Goal: Check status: Check status

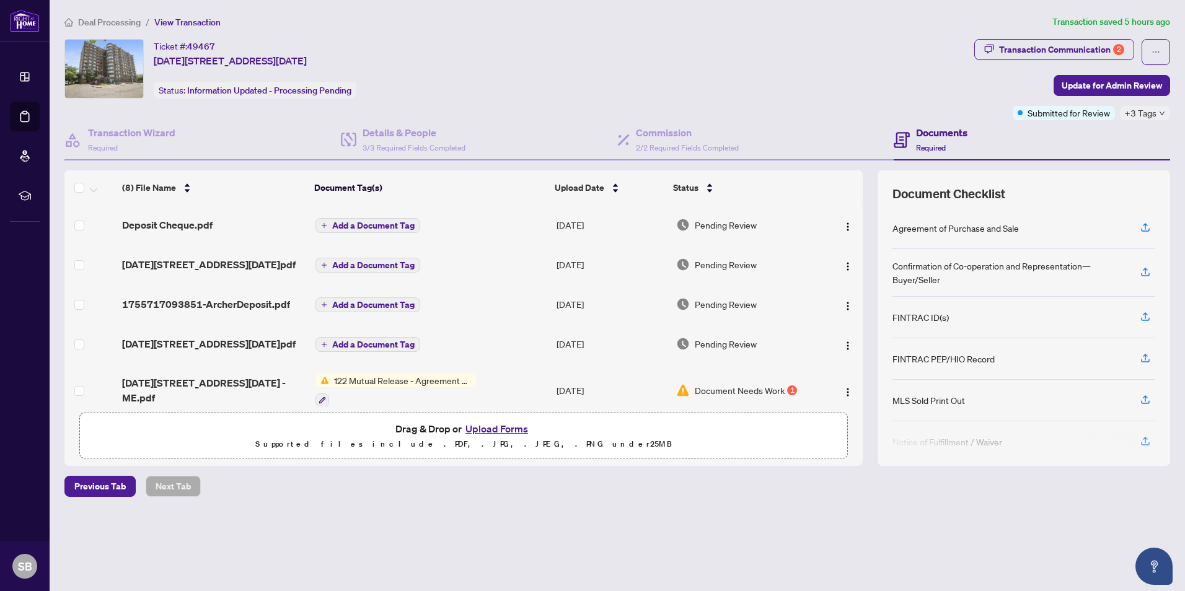
click at [121, 27] on span "Deal Processing" at bounding box center [109, 22] width 63 height 11
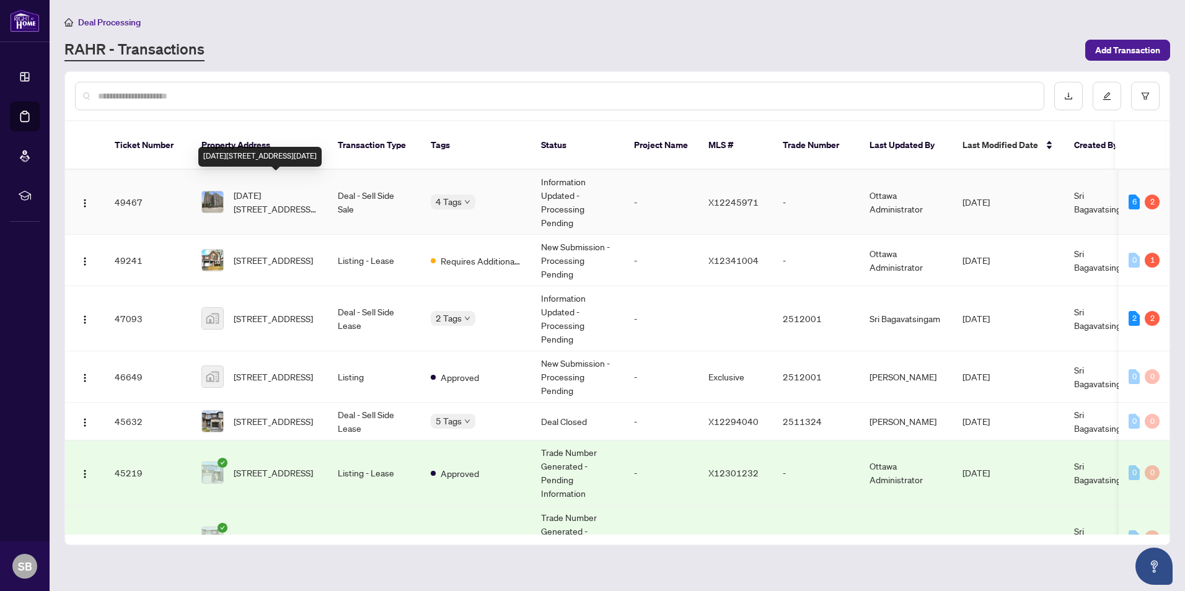
click at [273, 188] on span "[DATE][STREET_ADDRESS][DATE]" at bounding box center [276, 201] width 84 height 27
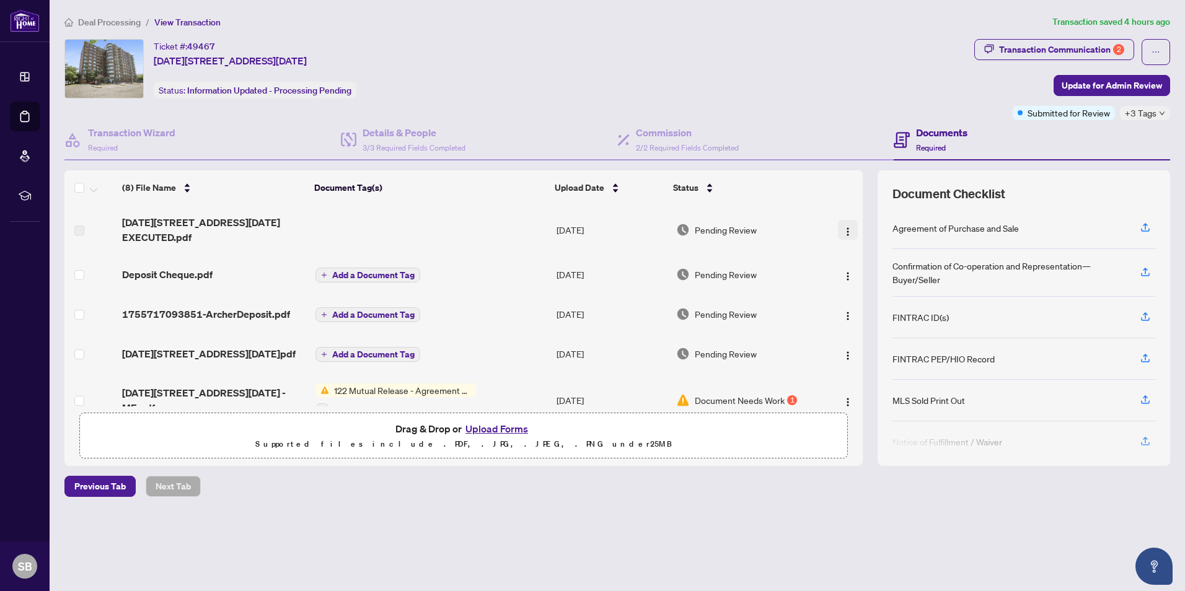
click at [843, 230] on img "button" at bounding box center [848, 232] width 10 height 10
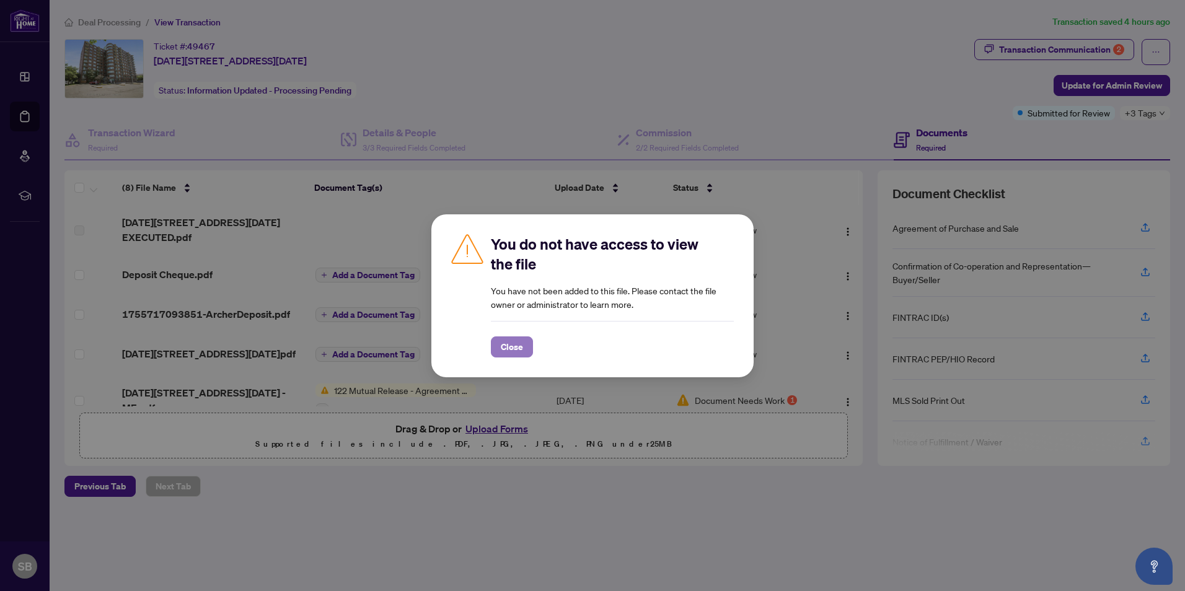
click at [516, 349] on span "Close" at bounding box center [512, 347] width 22 height 20
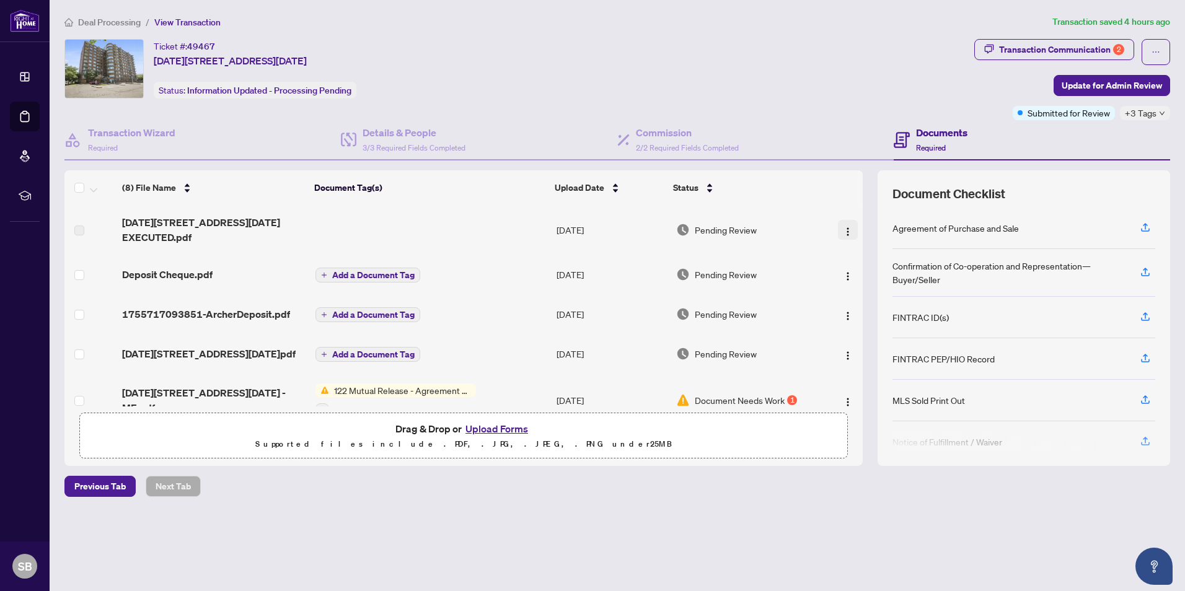
click at [847, 228] on img "button" at bounding box center [848, 232] width 10 height 10
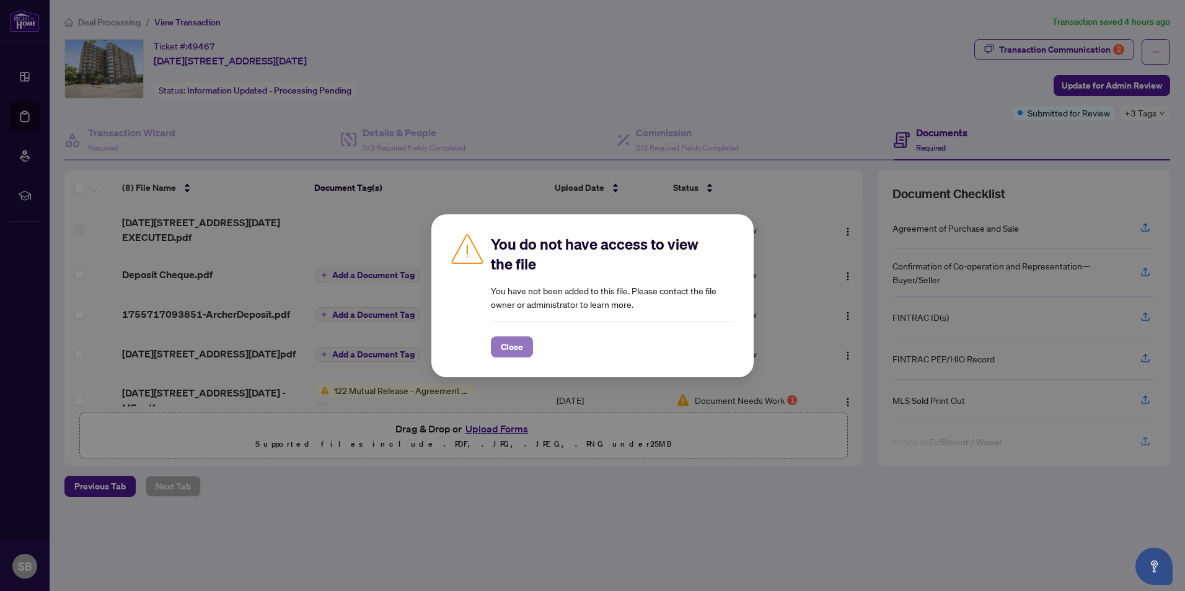
click at [516, 351] on span "Close" at bounding box center [512, 347] width 22 height 20
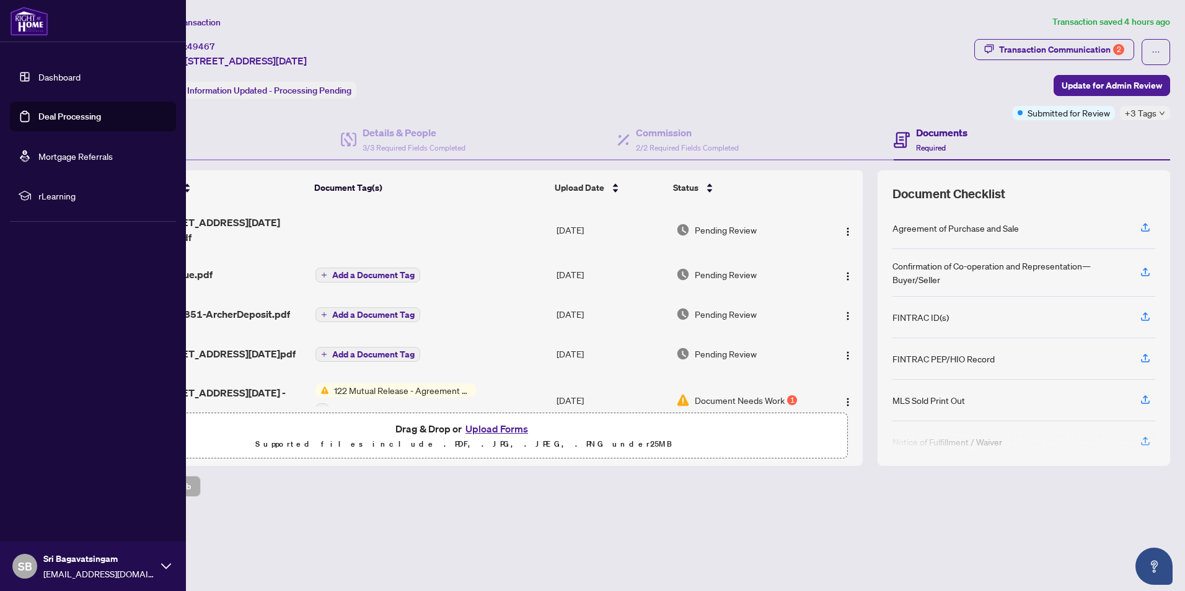
click at [50, 72] on link "Dashboard" at bounding box center [59, 76] width 42 height 11
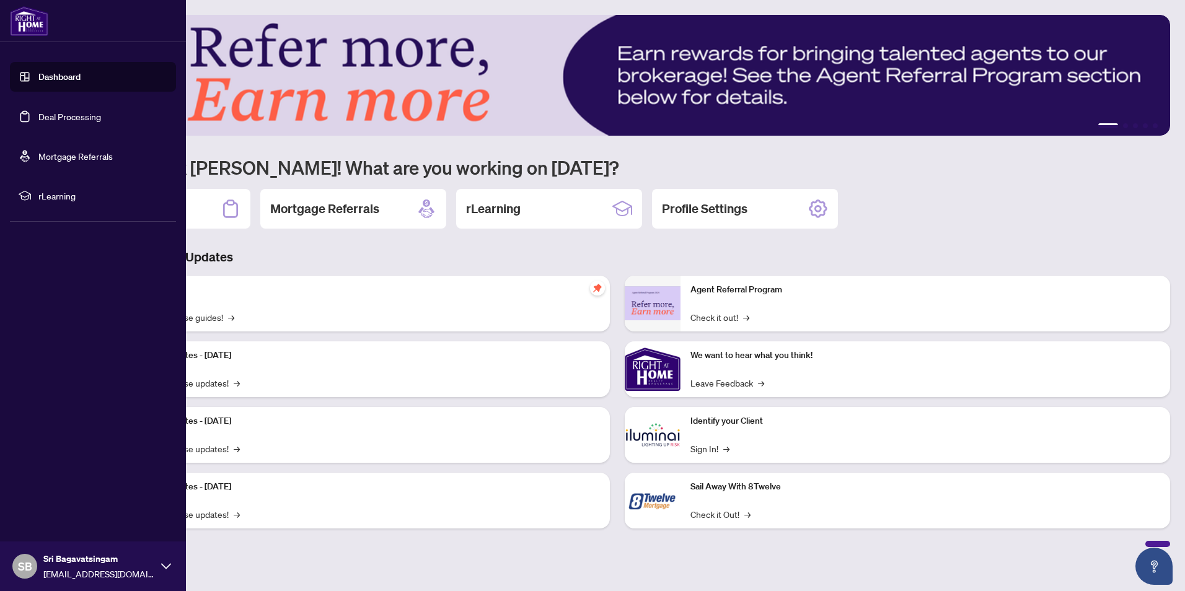
click at [63, 111] on link "Deal Processing" at bounding box center [69, 116] width 63 height 11
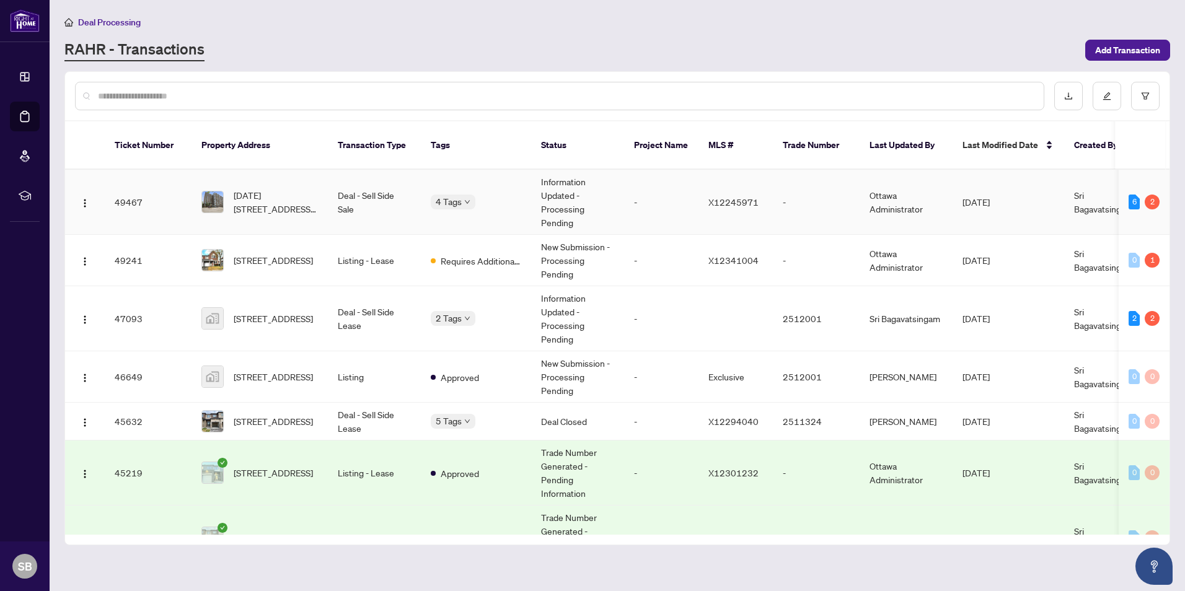
click at [253, 194] on span "[DATE][STREET_ADDRESS][DATE]" at bounding box center [276, 201] width 84 height 27
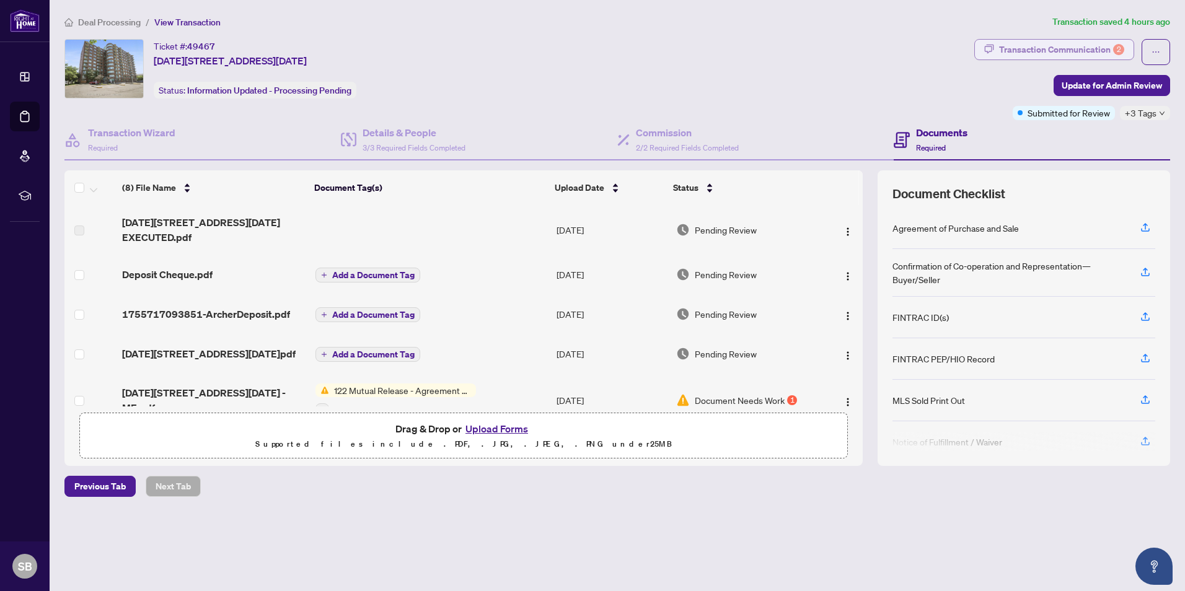
click at [1068, 51] on div "Transaction Communication 2" at bounding box center [1061, 50] width 125 height 20
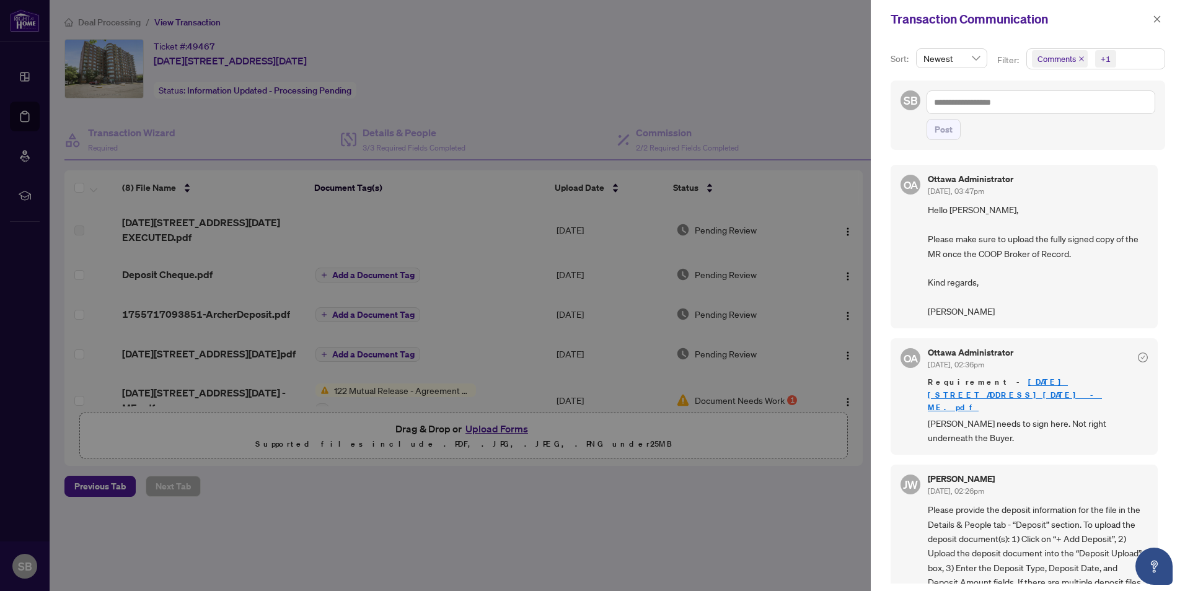
click at [995, 253] on span "Hello Sri, Please make sure to upload the fully signed copy of the MR once the …" at bounding box center [1038, 261] width 220 height 116
click at [465, 60] on div at bounding box center [592, 295] width 1185 height 591
click at [1154, 23] on icon "close" at bounding box center [1157, 19] width 9 height 9
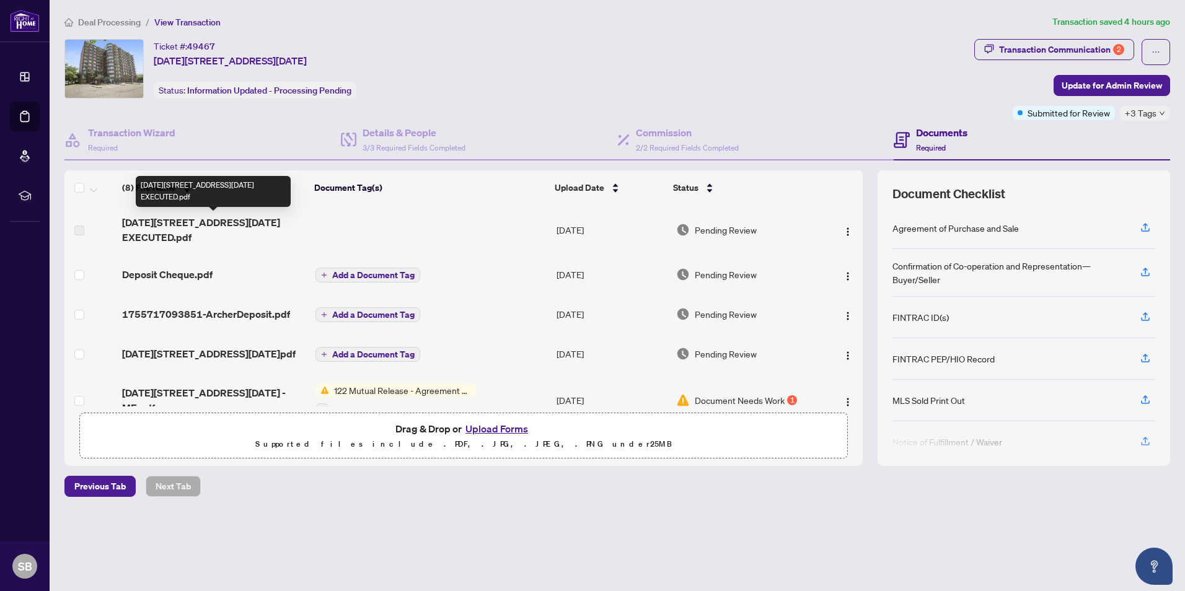
click at [165, 226] on span "[DATE][STREET_ADDRESS][DATE] EXECUTED.pdf" at bounding box center [213, 230] width 183 height 30
click at [844, 272] on img "button" at bounding box center [848, 276] width 10 height 10
click at [846, 232] on img "button" at bounding box center [848, 232] width 10 height 10
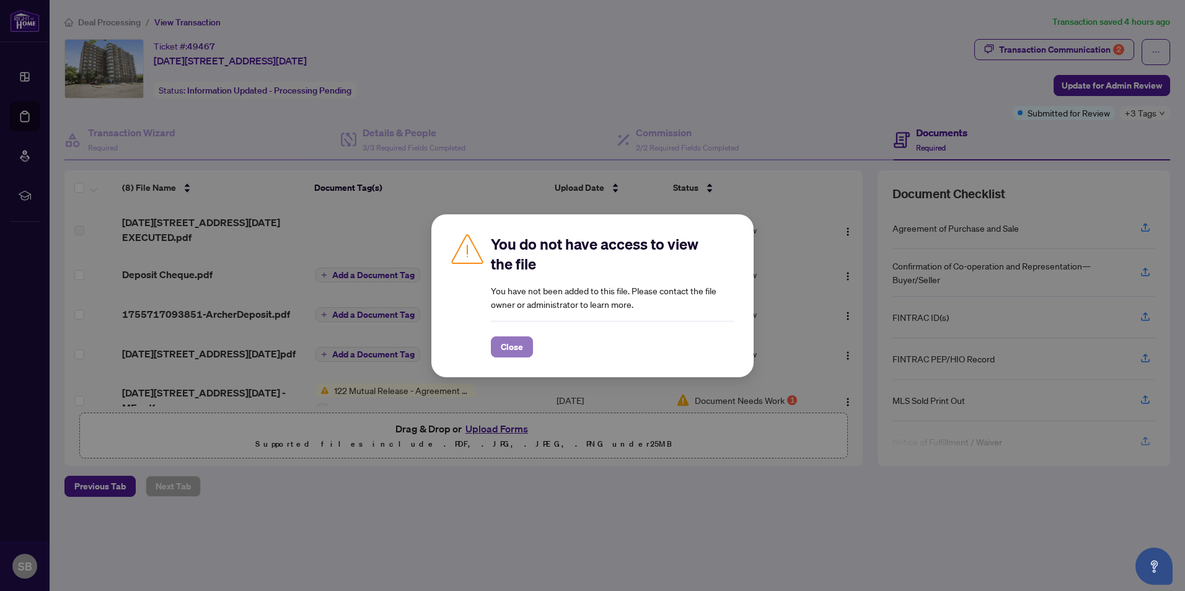
click at [502, 348] on span "Close" at bounding box center [512, 347] width 22 height 20
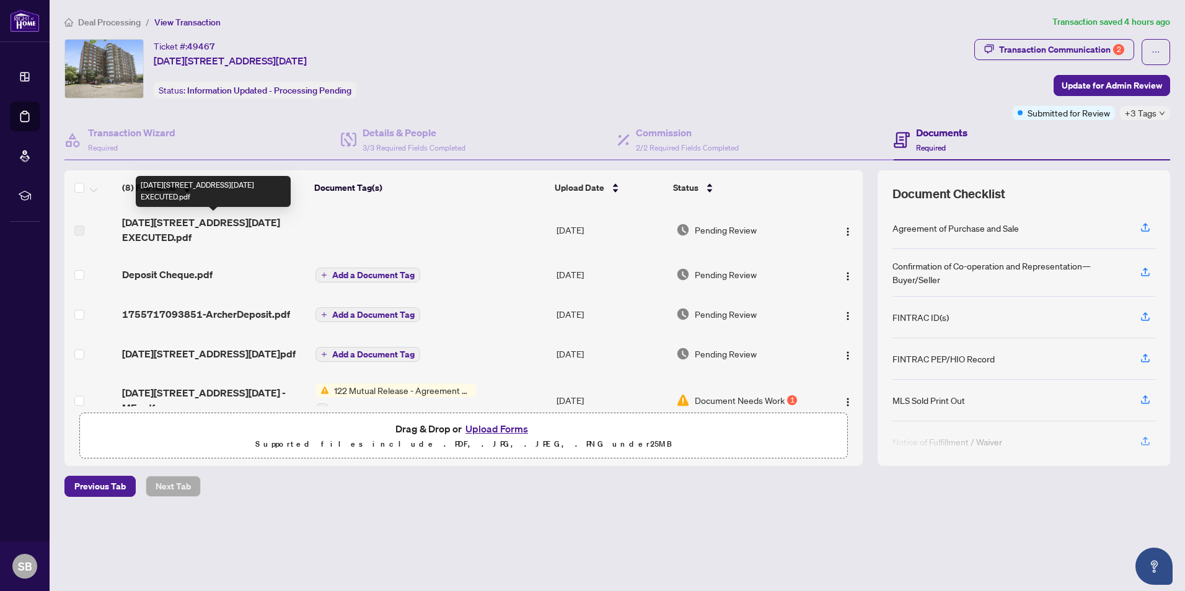
click at [131, 229] on span "[DATE][STREET_ADDRESS][DATE] EXECUTED.pdf" at bounding box center [213, 230] width 183 height 30
click at [843, 234] on img "button" at bounding box center [848, 232] width 10 height 10
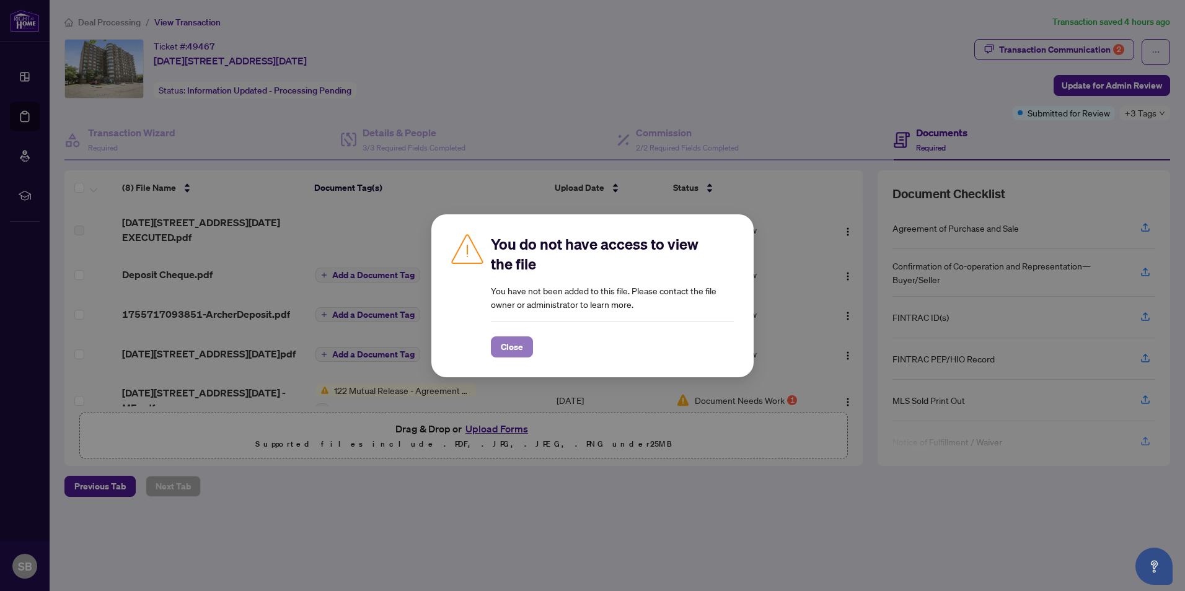
click at [511, 353] on span "Close" at bounding box center [512, 347] width 22 height 20
